Goal: Obtain resource: Download file/media

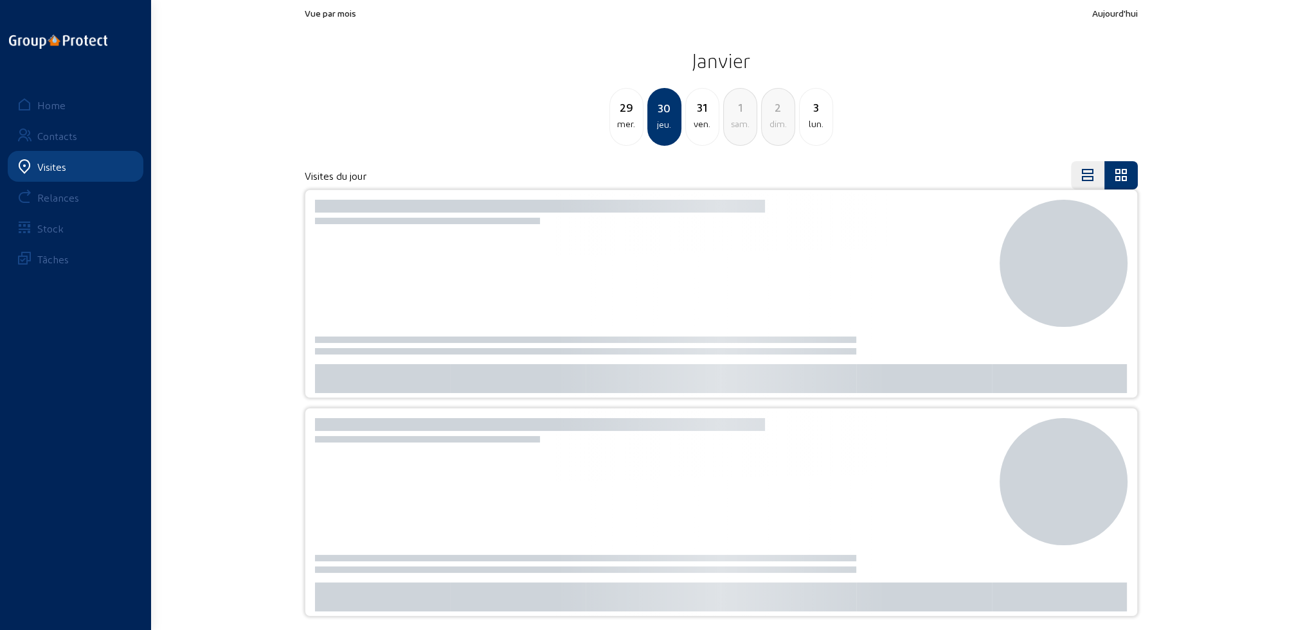
click at [44, 166] on div "Visites" at bounding box center [51, 167] width 29 height 12
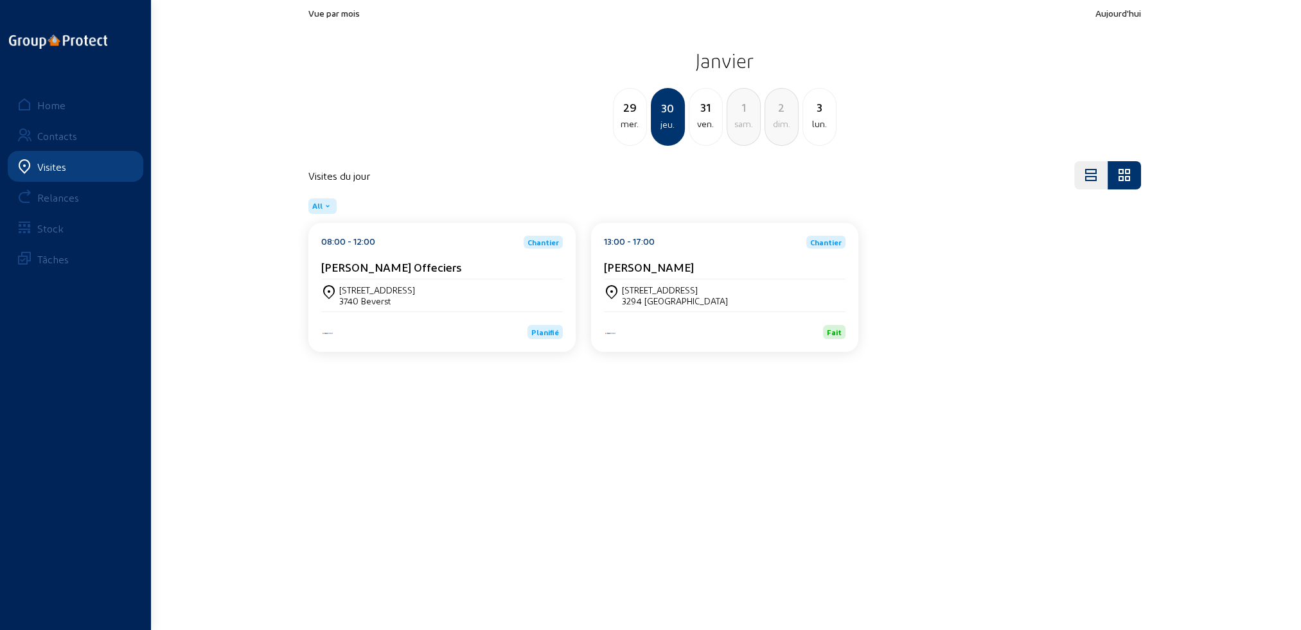
click at [38, 101] on div "Home" at bounding box center [51, 105] width 28 height 12
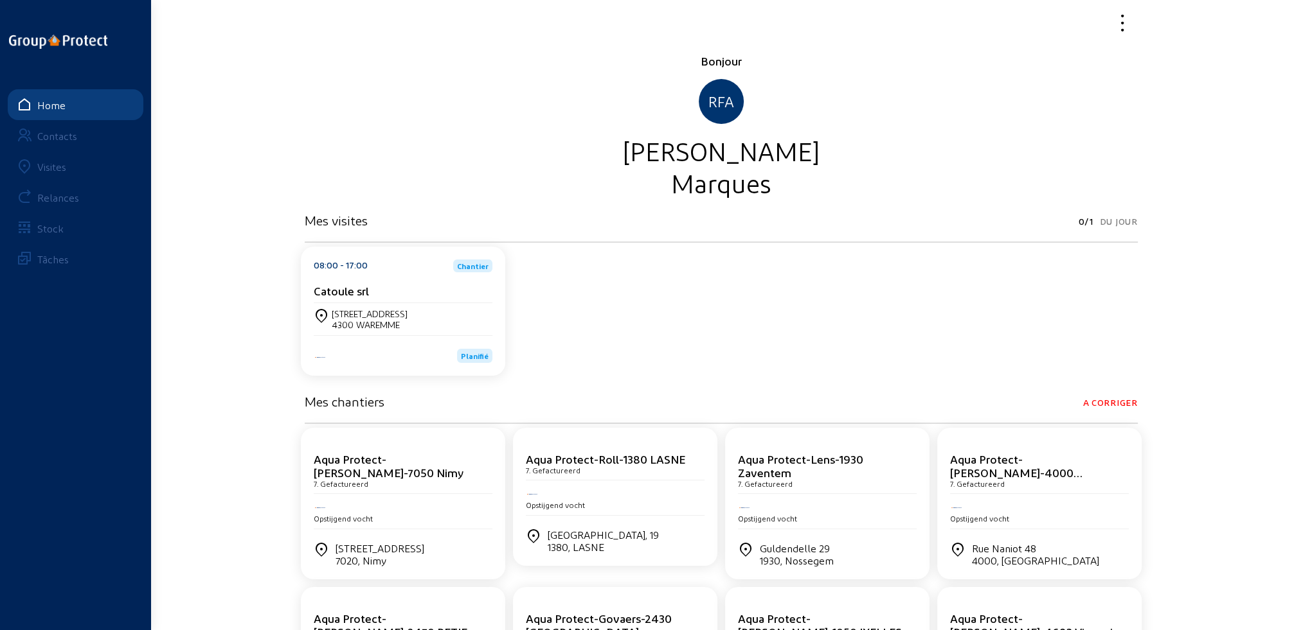
click at [48, 166] on div "Visites" at bounding box center [51, 167] width 29 height 12
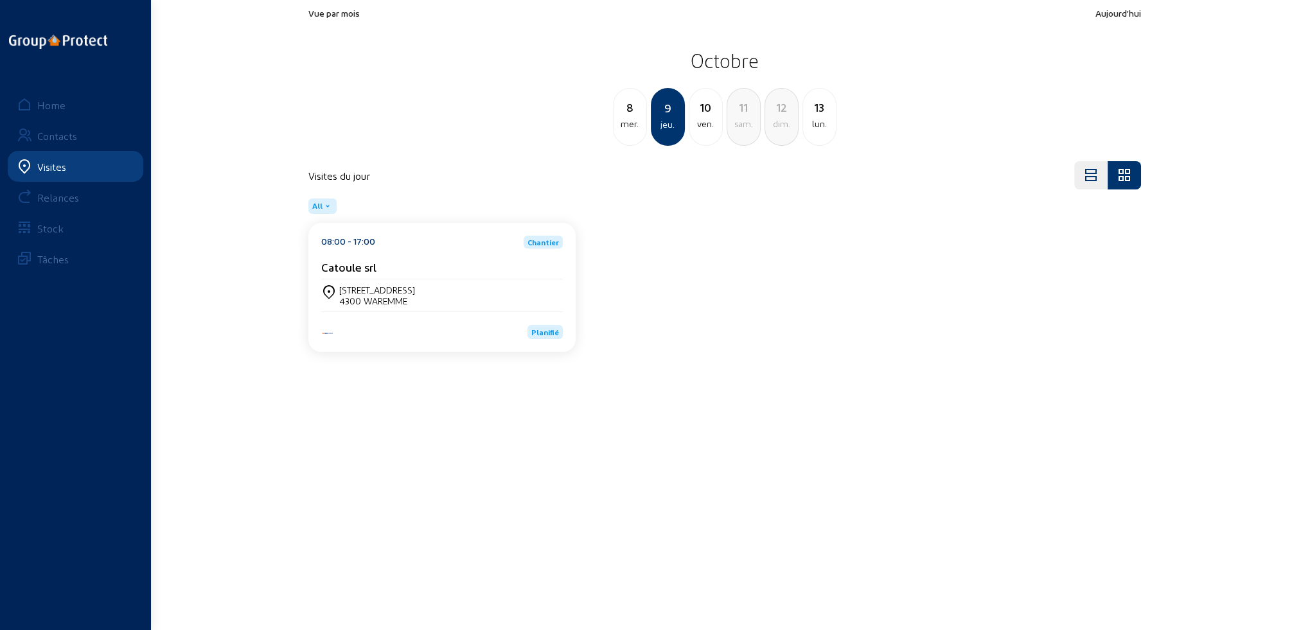
click at [393, 296] on div "4300 WAREMME" at bounding box center [377, 301] width 76 height 11
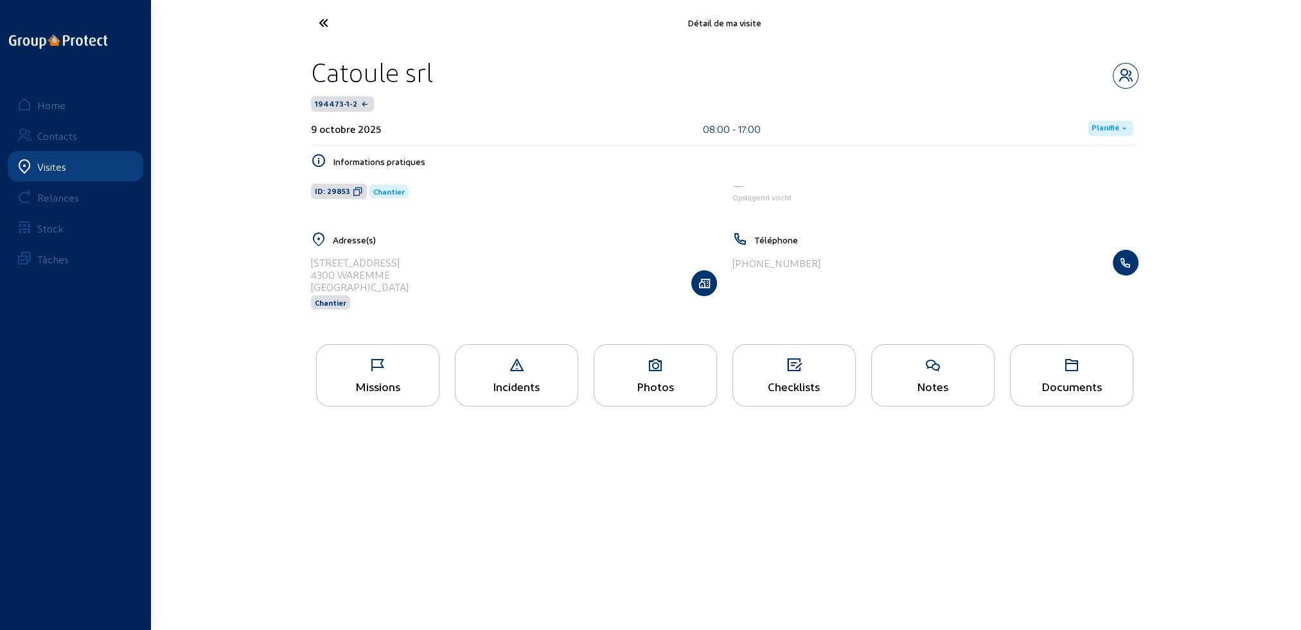
drag, startPoint x: 311, startPoint y: 262, endPoint x: 418, endPoint y: 262, distance: 107.3
click at [418, 262] on div "[STREET_ADDRESS]" at bounding box center [514, 283] width 406 height 66
copy div "[STREET_ADDRESS]"
drag, startPoint x: 311, startPoint y: 275, endPoint x: 389, endPoint y: 279, distance: 78.5
click at [389, 279] on div "4300 WAREMME" at bounding box center [360, 275] width 98 height 12
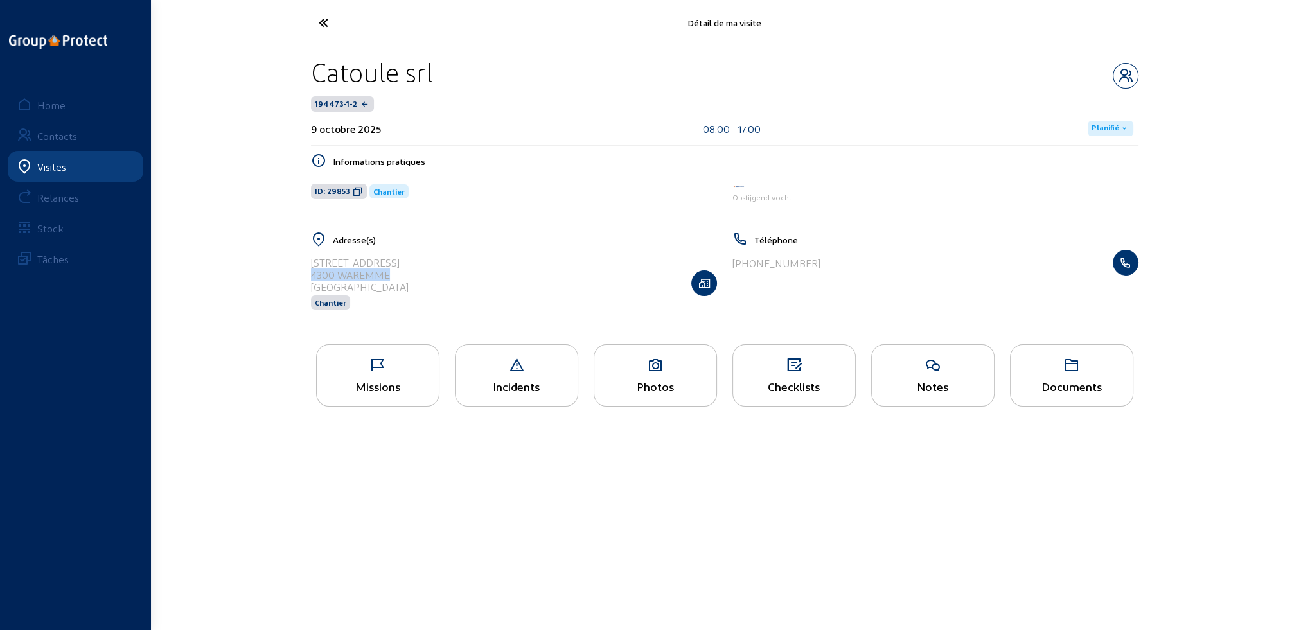
copy div "4300 WAREMME"
click at [350, 274] on div "4300 WAREMME" at bounding box center [360, 275] width 98 height 12
click at [321, 274] on div "4300 WAREMME" at bounding box center [360, 275] width 98 height 12
drag, startPoint x: 310, startPoint y: 276, endPoint x: 390, endPoint y: 276, distance: 79.7
click at [390, 276] on div "4300 WAREMME" at bounding box center [360, 275] width 98 height 12
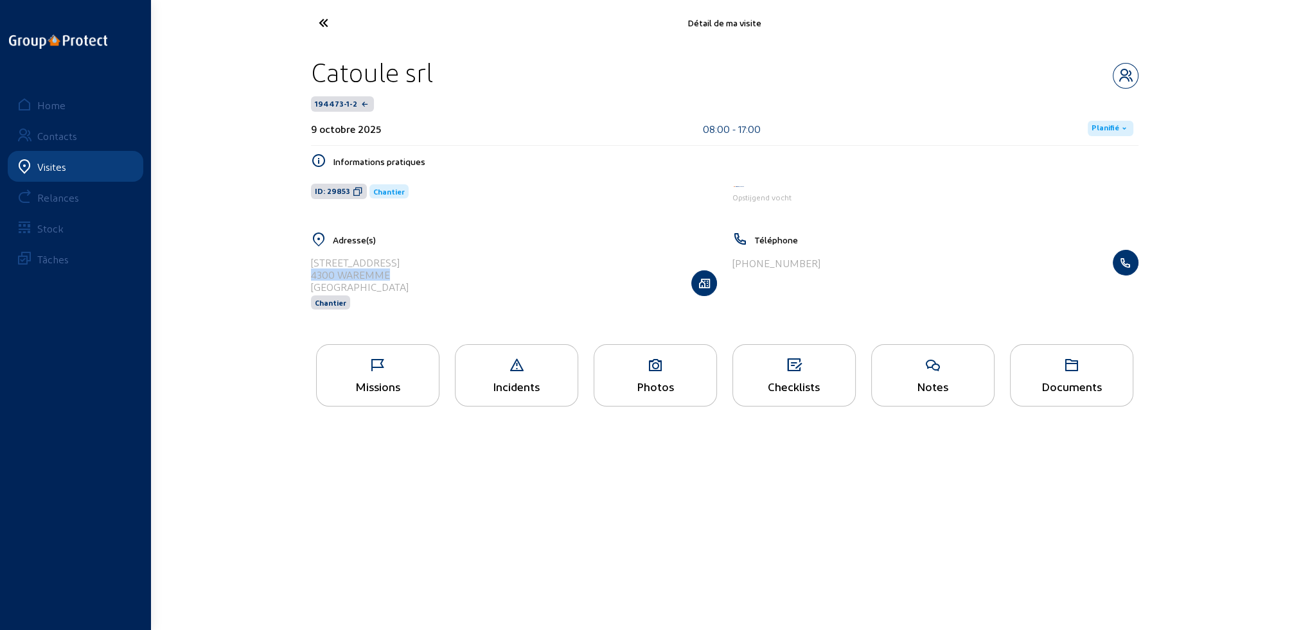
copy div "4300 WAREMME"
click at [679, 398] on div "Photos" at bounding box center [655, 375] width 123 height 62
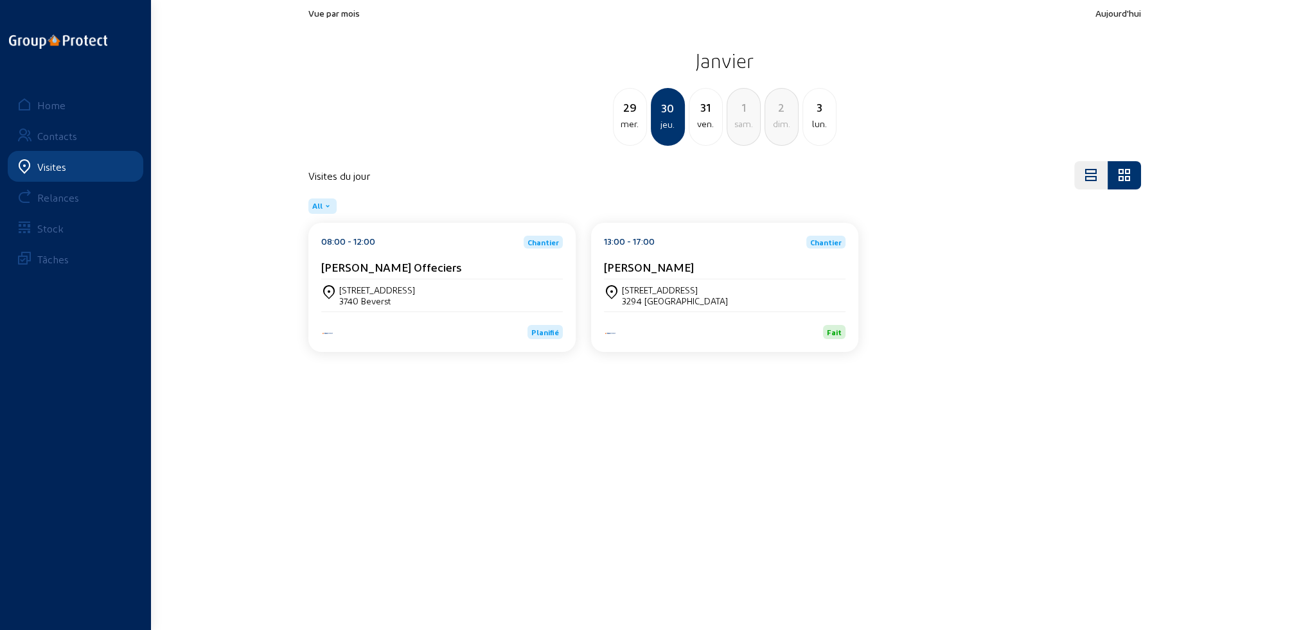
click at [44, 167] on div "Visites" at bounding box center [51, 167] width 29 height 12
click at [57, 105] on div "Home" at bounding box center [51, 105] width 28 height 12
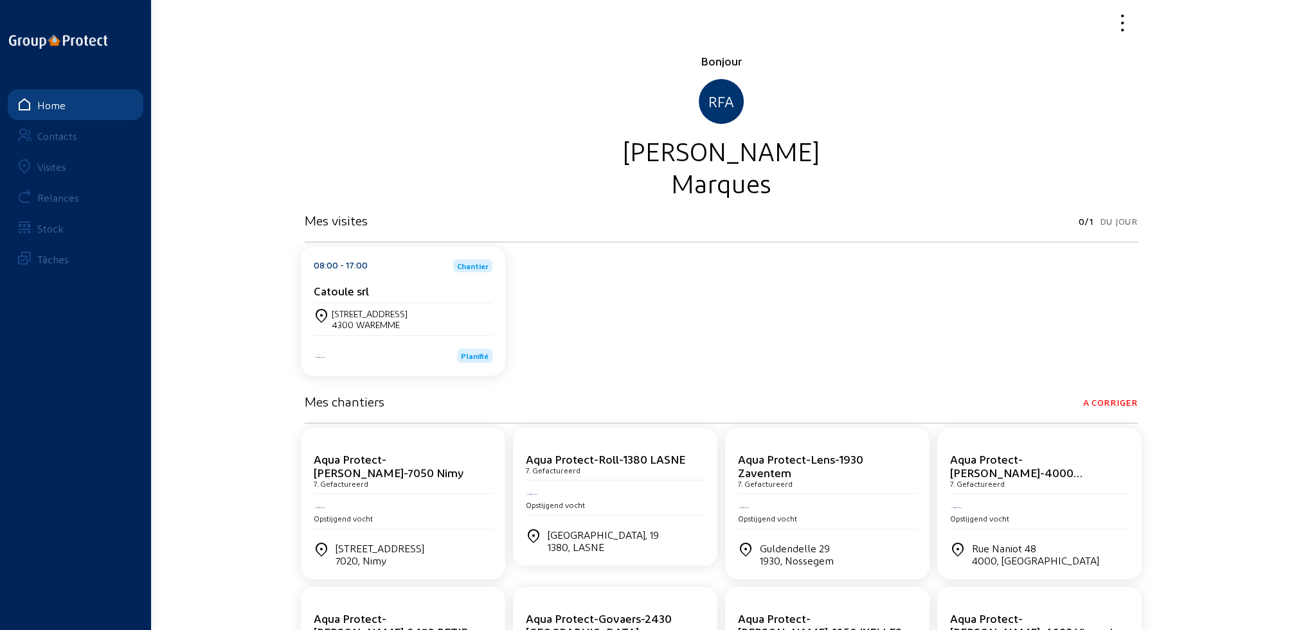
click at [49, 166] on div "Visites" at bounding box center [51, 167] width 29 height 12
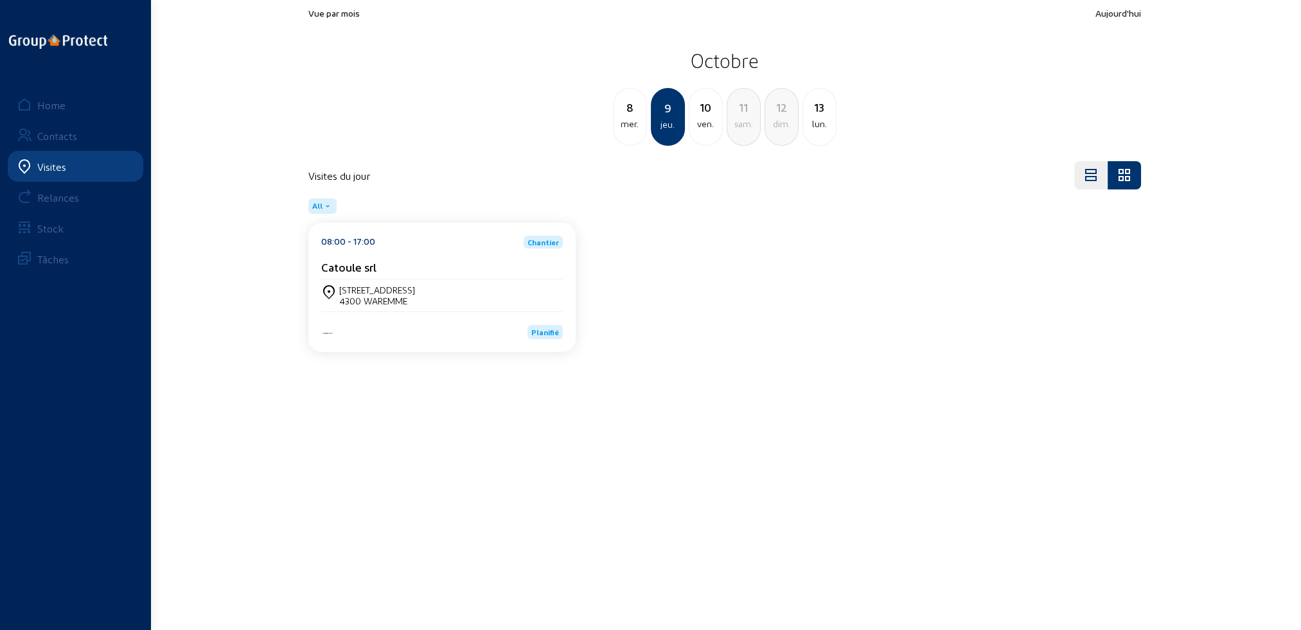
click at [439, 302] on div "rue des combatants 4 4300 WAREMME" at bounding box center [442, 296] width 242 height 22
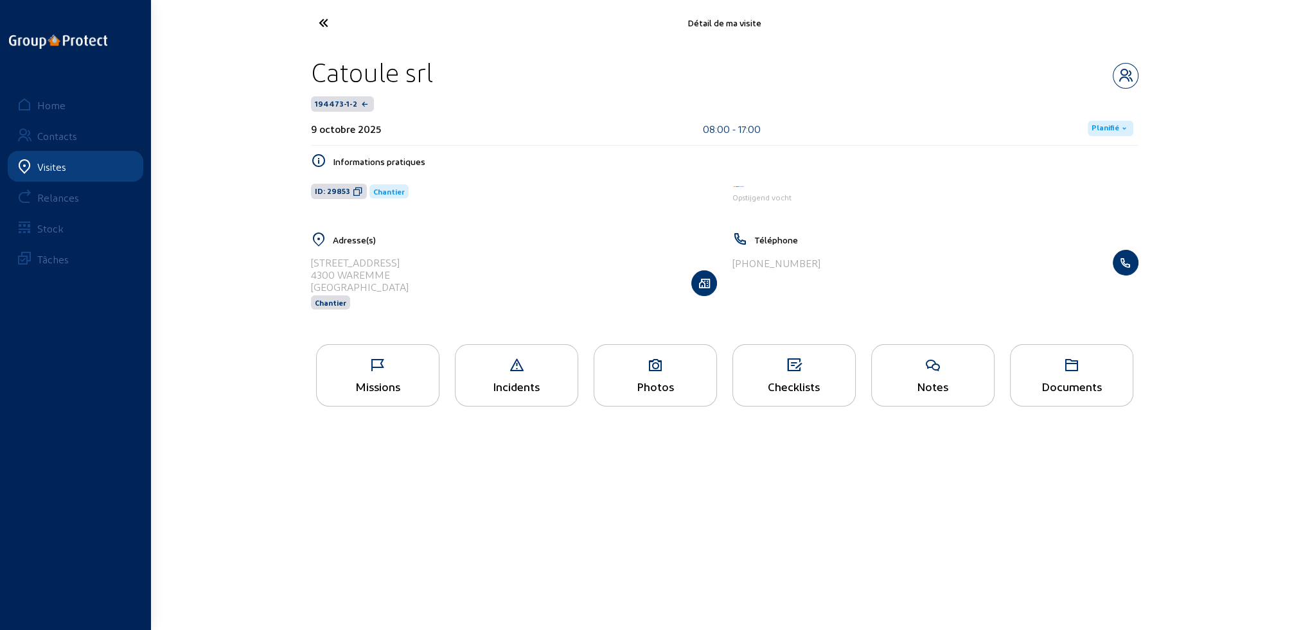
click at [1096, 395] on div "Documents" at bounding box center [1071, 375] width 123 height 62
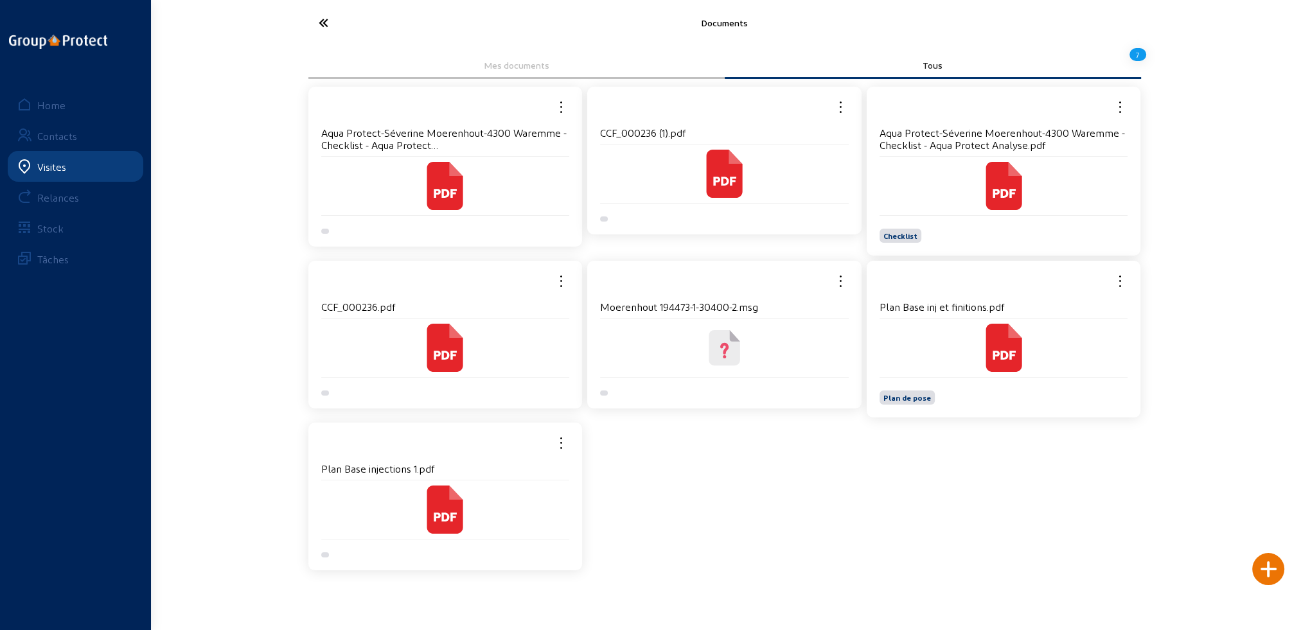
click at [405, 481] on div at bounding box center [445, 510] width 249 height 58
click at [405, 479] on div "Plan Base injections 1.pdf" at bounding box center [445, 472] width 249 height 18
click at [437, 513] on icon at bounding box center [445, 517] width 23 height 9
click at [965, 309] on h4 "Plan Base inj et finitions.pdf" at bounding box center [1004, 307] width 249 height 12
click at [966, 309] on h4 "Plan Base inj et finitions.pdf" at bounding box center [1004, 307] width 249 height 12
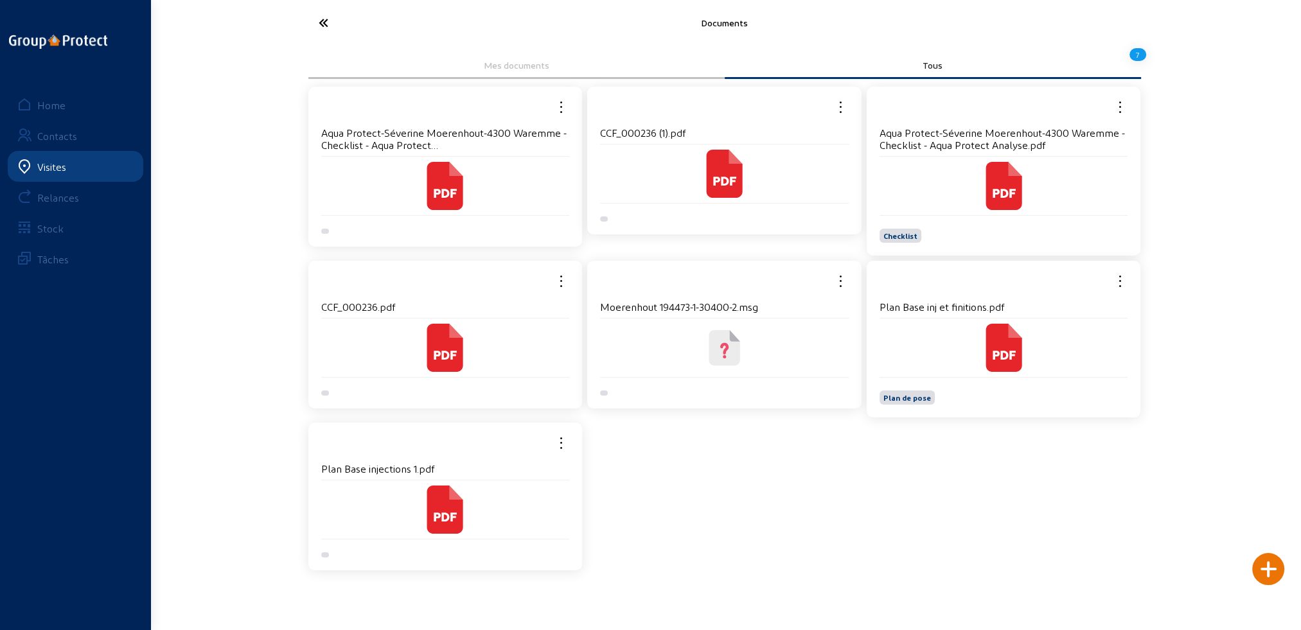
click at [997, 350] on icon at bounding box center [1004, 348] width 36 height 48
click at [325, 21] on icon at bounding box center [371, 23] width 118 height 22
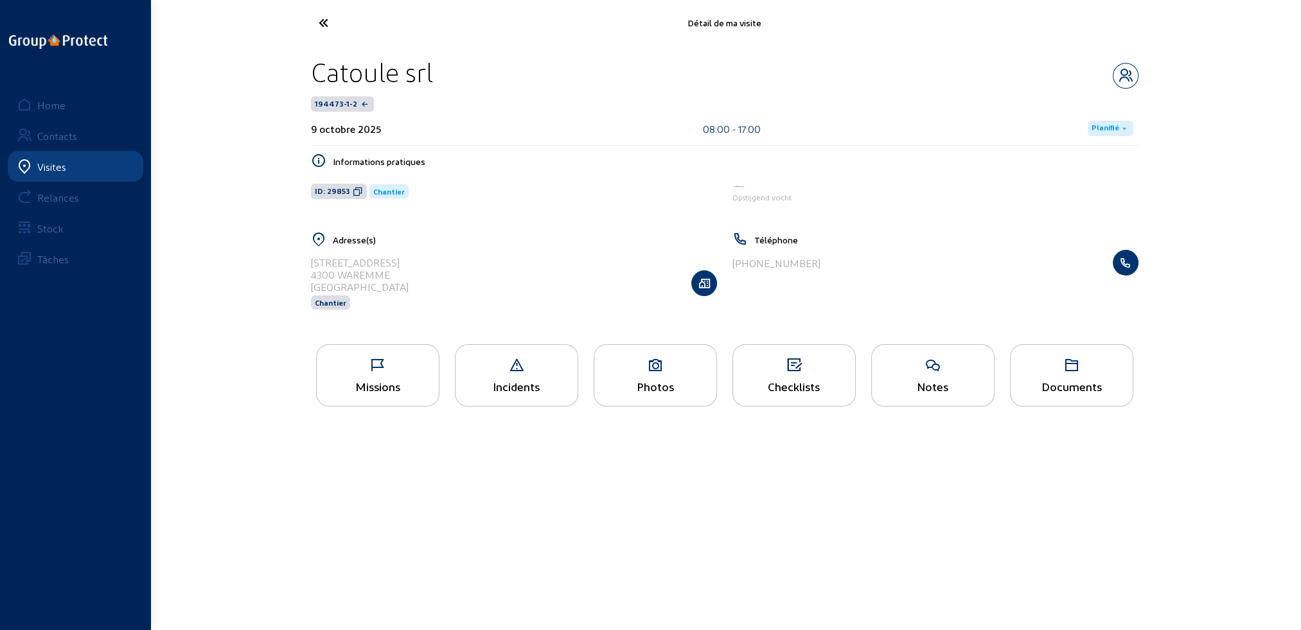
click at [383, 379] on div "Missions" at bounding box center [377, 375] width 123 height 62
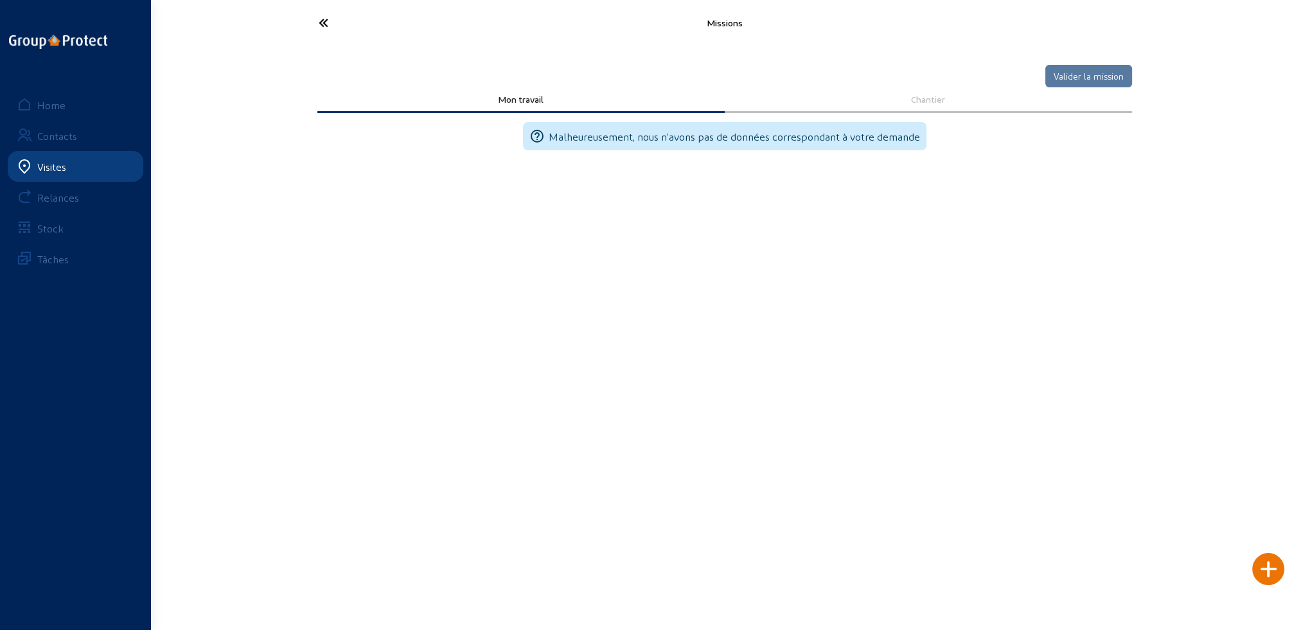
click at [323, 19] on icon at bounding box center [371, 23] width 118 height 22
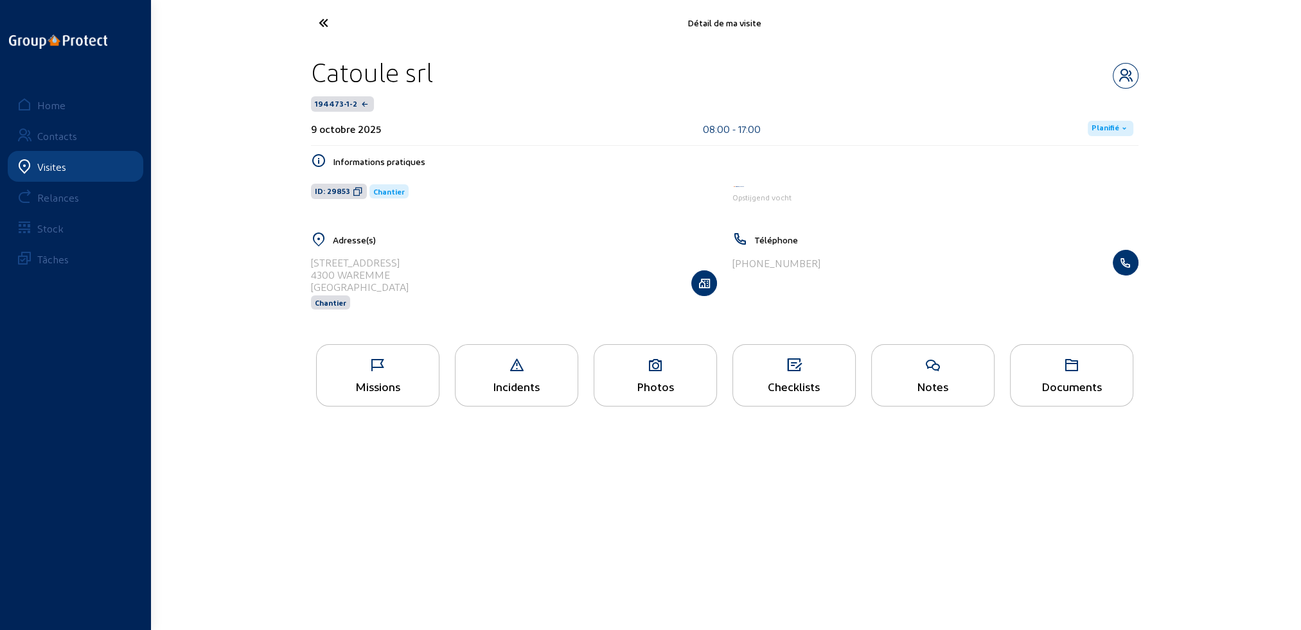
click at [1098, 386] on div "Documents" at bounding box center [1072, 386] width 122 height 13
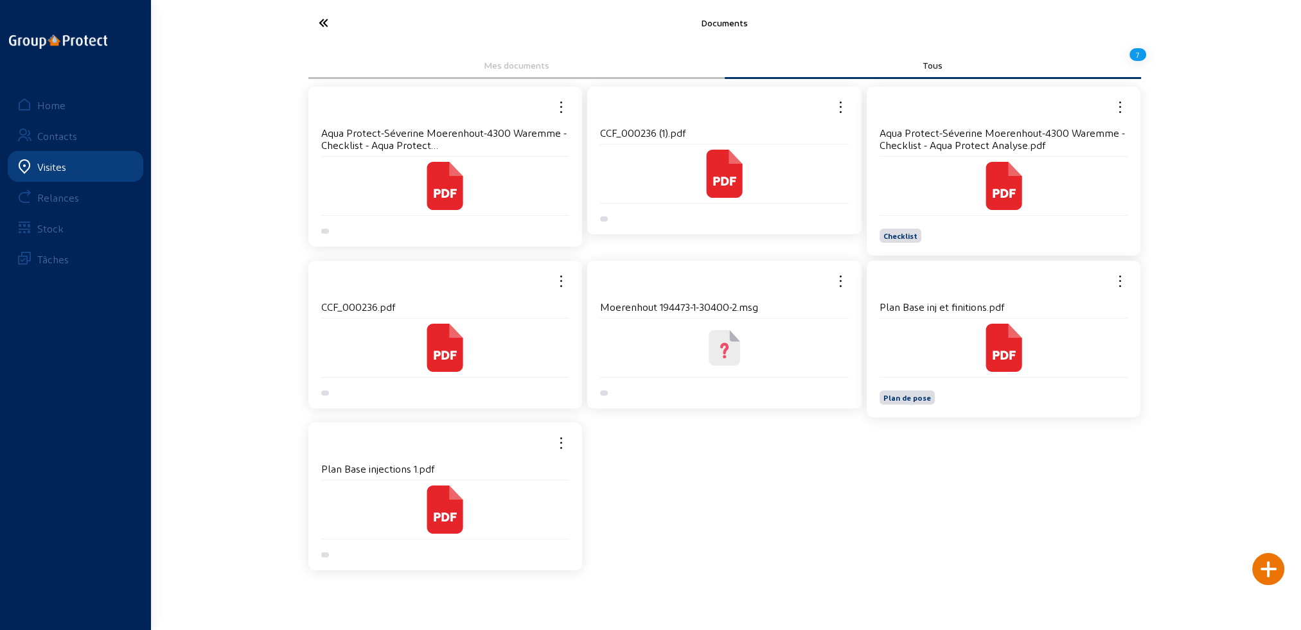
click at [993, 164] on icon at bounding box center [1004, 186] width 36 height 48
